Goal: Task Accomplishment & Management: Use online tool/utility

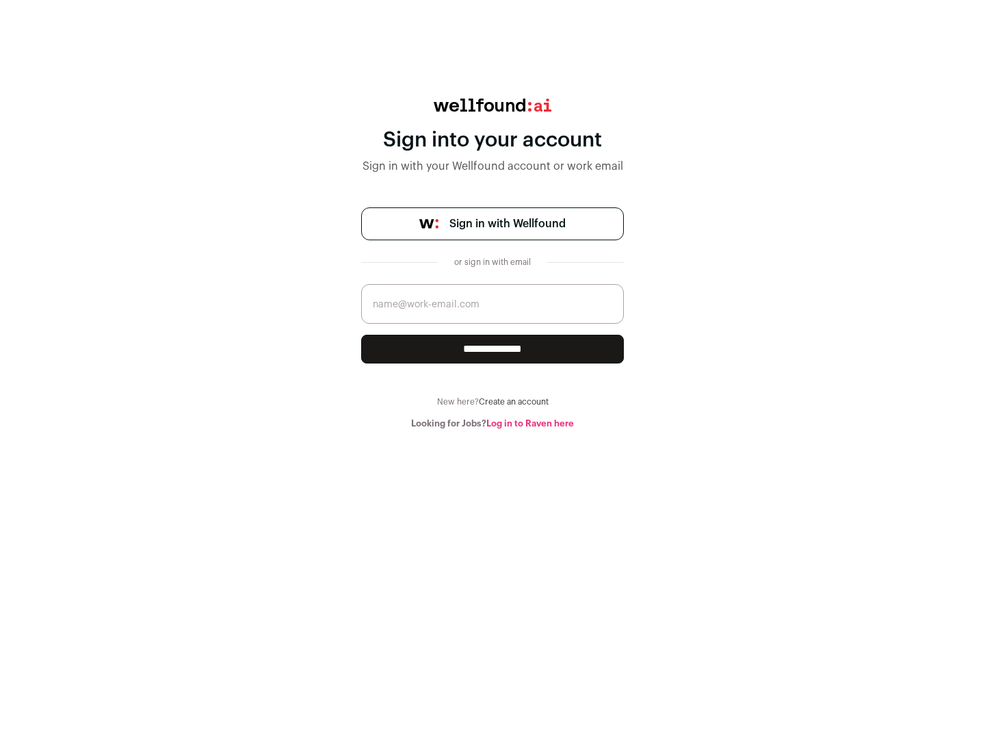
click at [507, 224] on span "Sign in with Wellfound" at bounding box center [508, 224] width 116 height 16
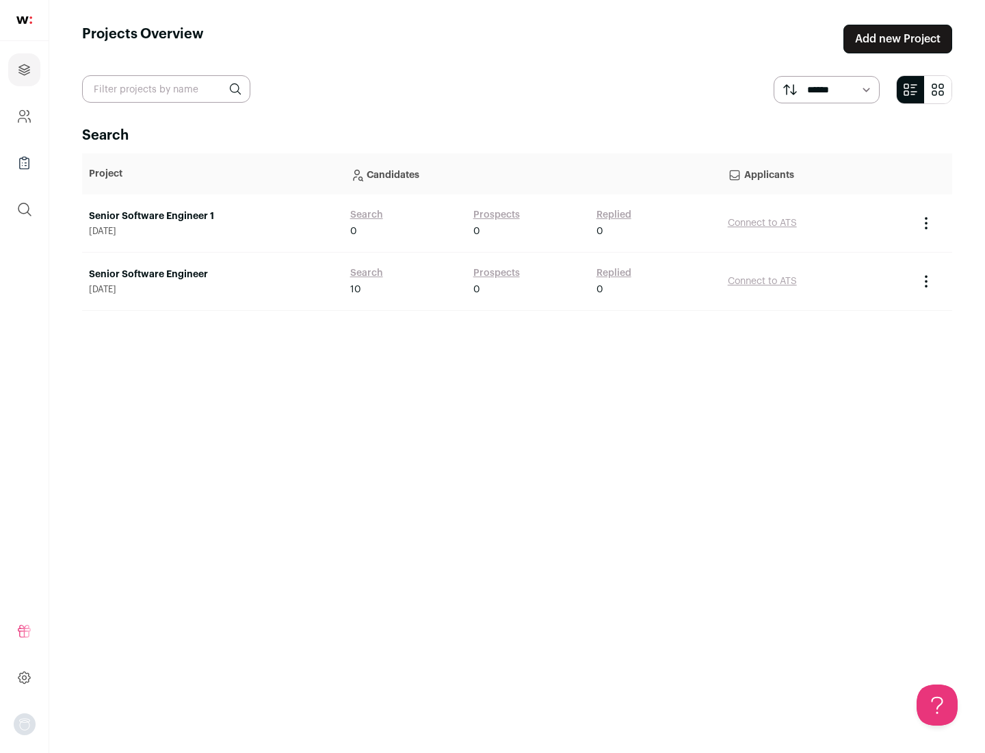
click at [212, 274] on link "Senior Software Engineer" at bounding box center [213, 275] width 248 height 14
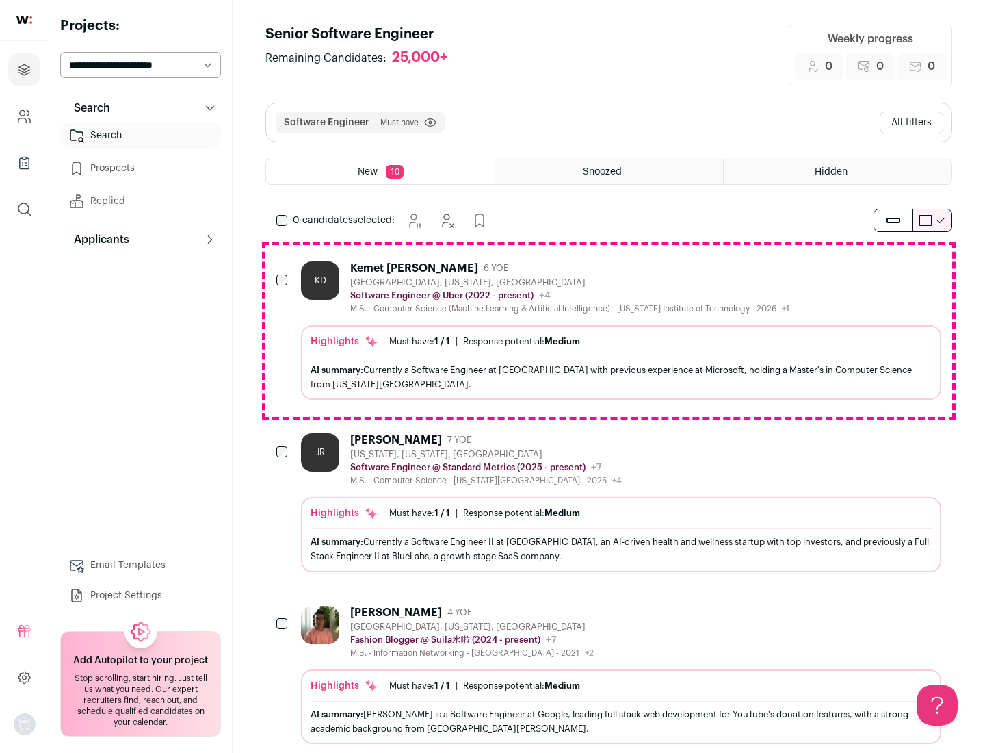
click at [609, 331] on div "Highlights Must have: 1 / 1 How many must haves have been fulfilled? | Response…" at bounding box center [621, 362] width 641 height 75
